Goal: Task Accomplishment & Management: Manage account settings

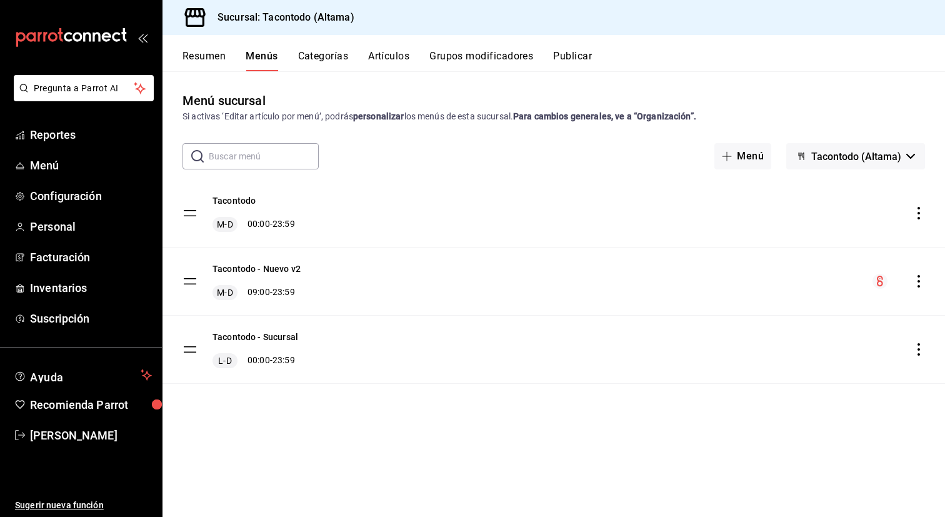
click at [918, 276] on icon "actions" at bounding box center [919, 281] width 3 height 13
click at [784, 311] on span "Editar" at bounding box center [820, 310] width 153 height 13
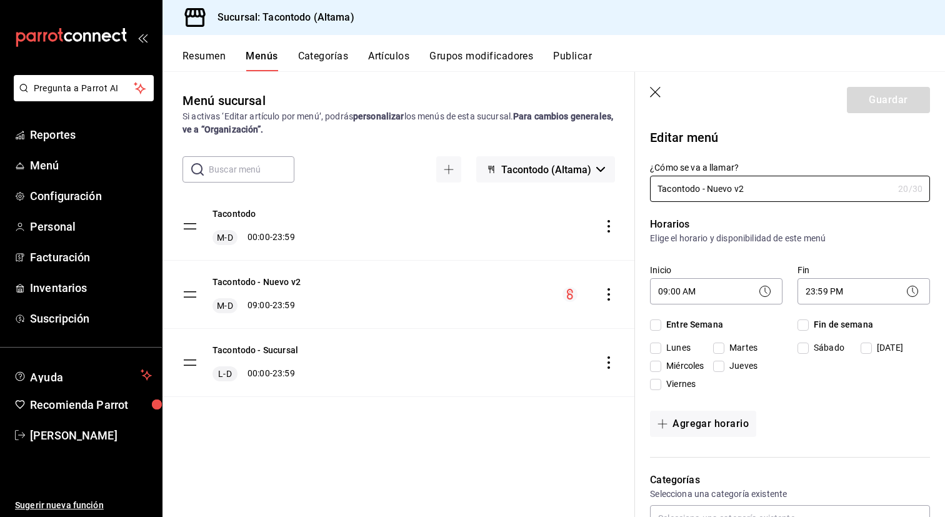
checkbox input "true"
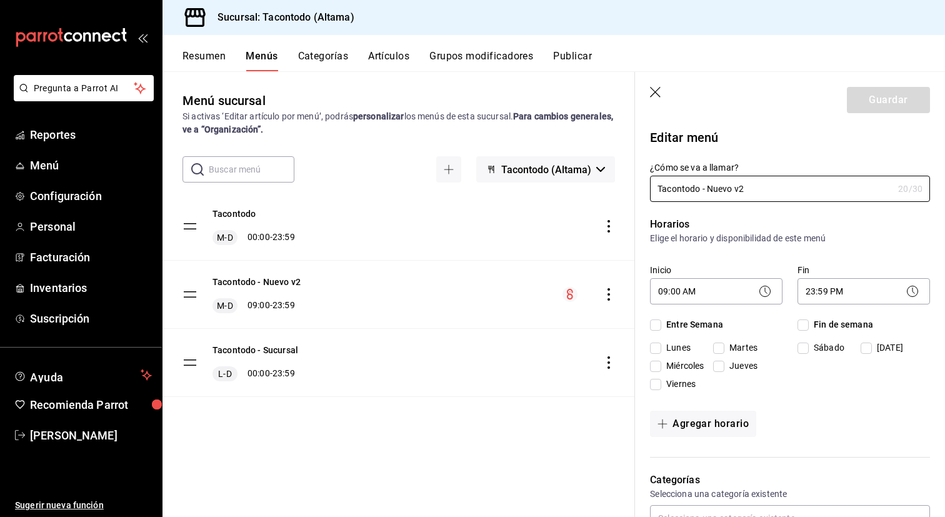
checkbox input "true"
click at [729, 289] on body "Pregunta a Parrot AI Reportes Menú Configuración Personal Facturación Inventari…" at bounding box center [472, 258] width 945 height 517
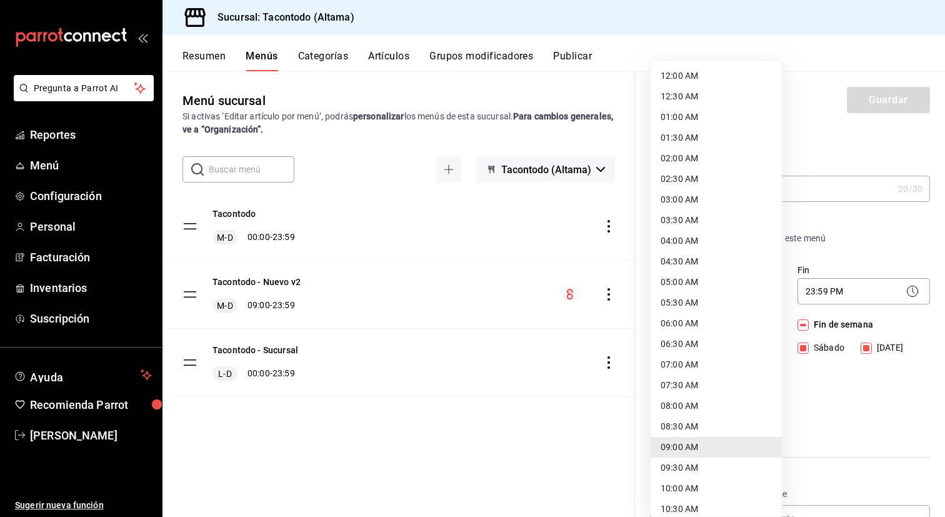
click at [709, 401] on li "08:00 AM" at bounding box center [716, 406] width 131 height 21
type input "08:00"
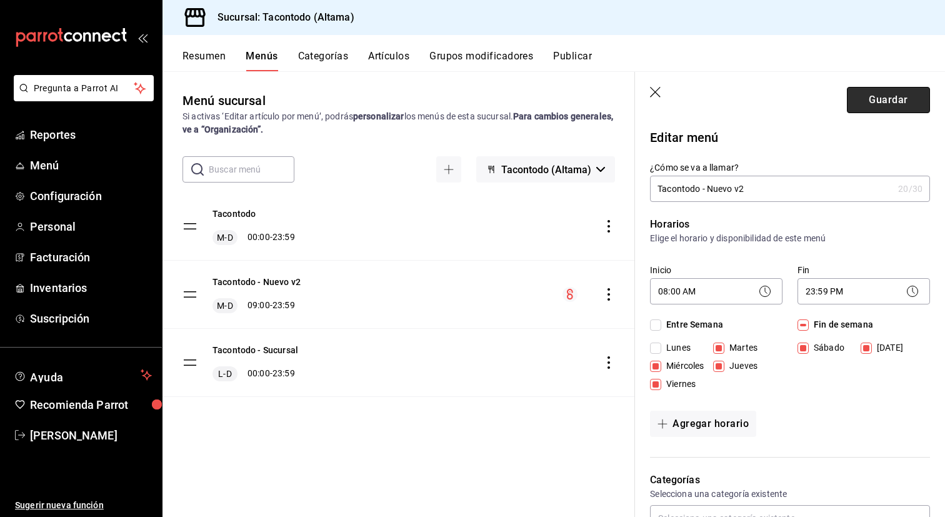
click at [879, 98] on button "Guardar" at bounding box center [888, 100] width 83 height 26
checkbox input "false"
type input "1758897221942"
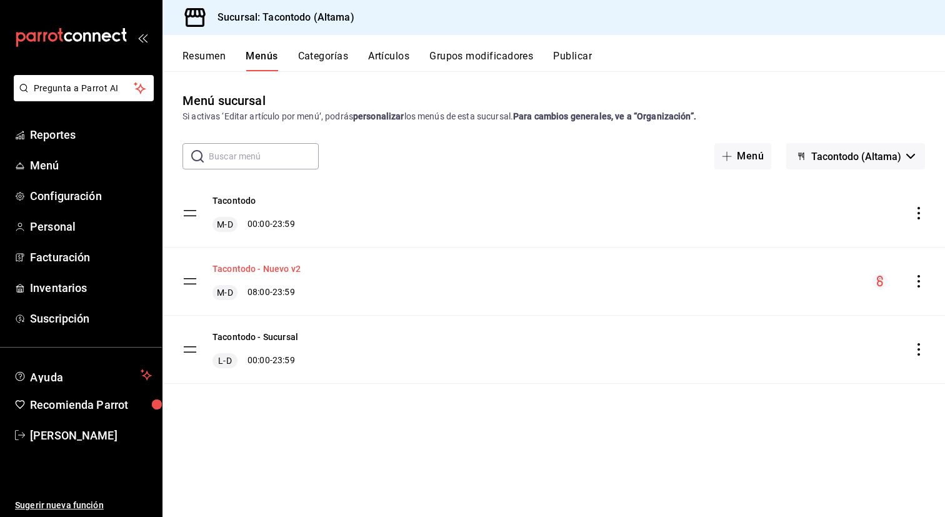
click at [266, 266] on button "Tacontodo - Nuevo v2" at bounding box center [257, 269] width 88 height 13
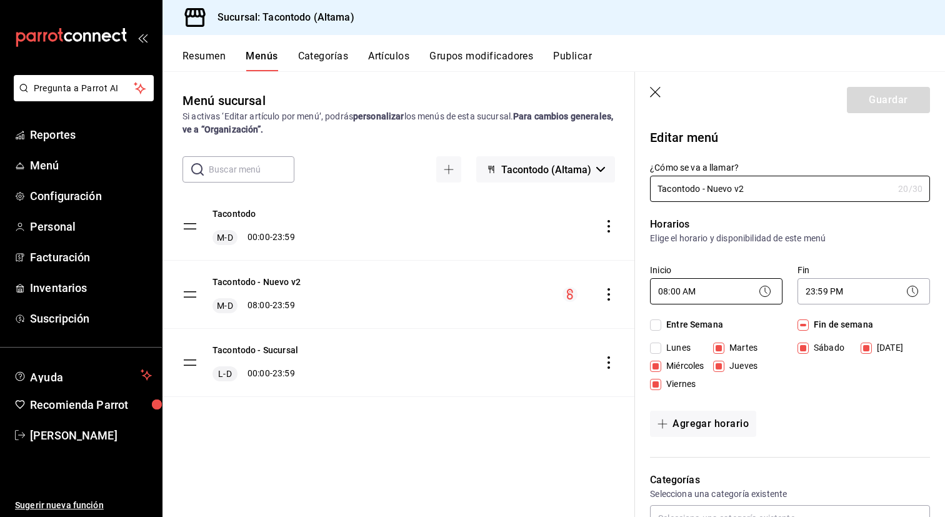
click at [741, 291] on body "Pregunta a Parrot AI Reportes Menú Configuración Personal Facturación Inventari…" at bounding box center [472, 258] width 945 height 517
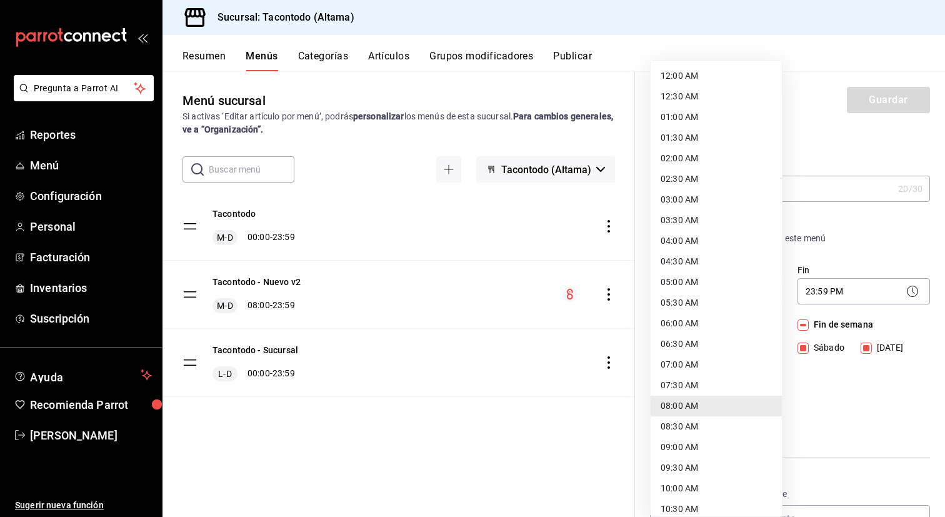
click at [683, 74] on li "12:00 AM" at bounding box center [716, 76] width 131 height 21
type input "00:00"
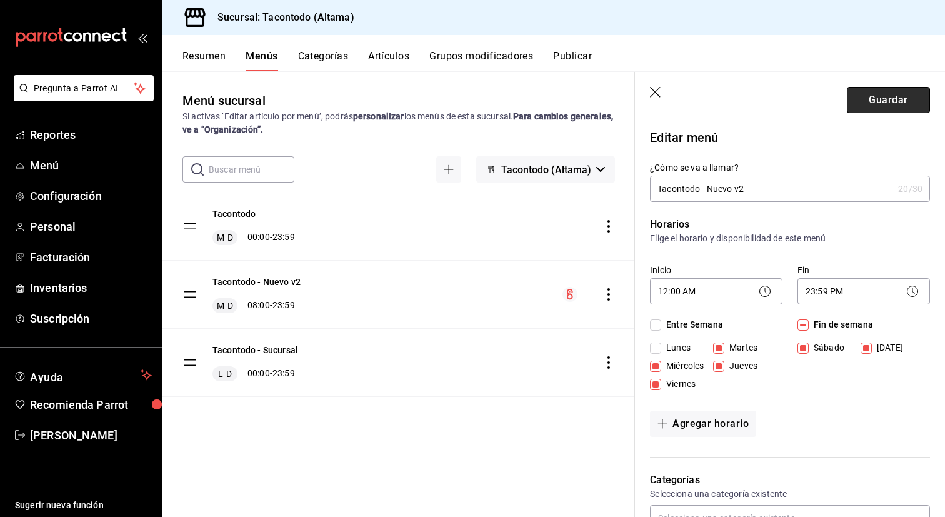
click at [874, 95] on button "Guardar" at bounding box center [888, 100] width 83 height 26
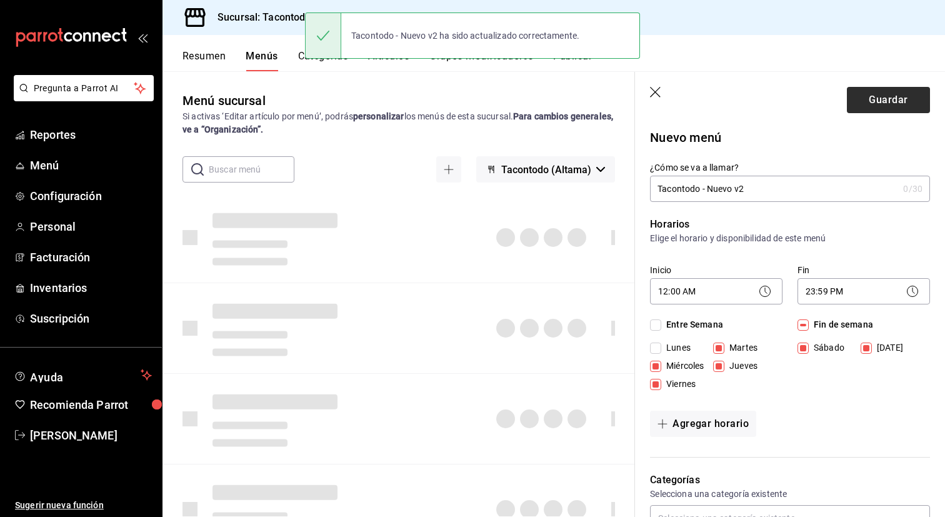
checkbox input "false"
type input "1758897249071"
